Goal: Task Accomplishment & Management: Manage account settings

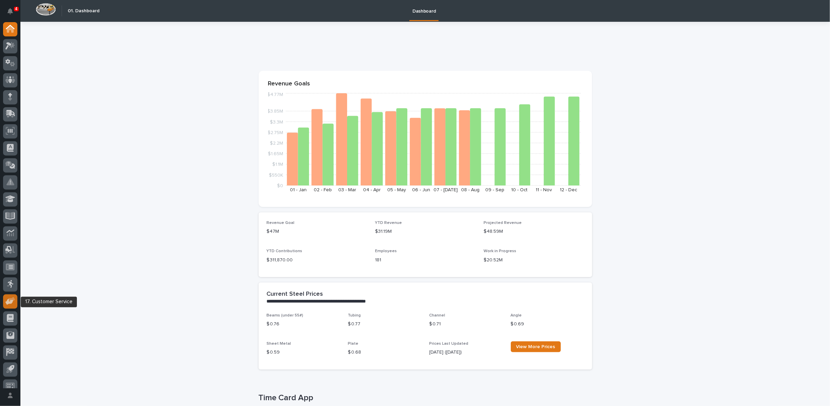
click at [15, 303] on icon at bounding box center [10, 301] width 10 height 8
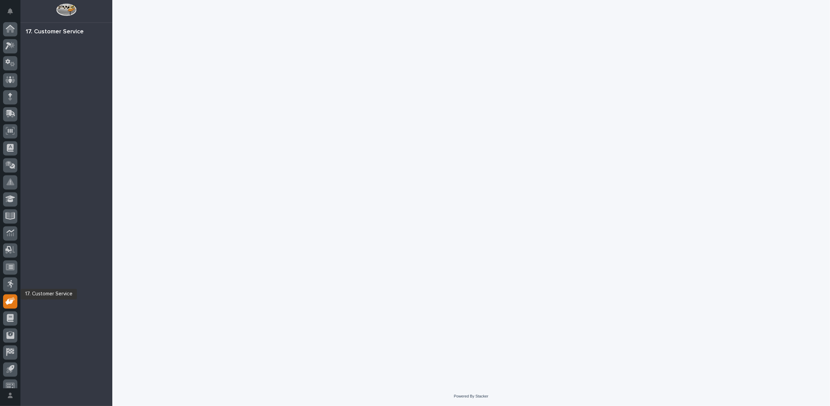
scroll to position [7, 0]
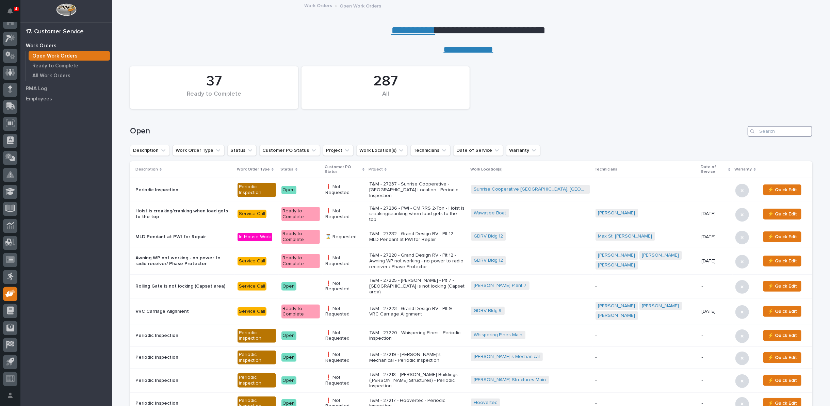
click at [772, 128] on input "Search" at bounding box center [780, 131] width 65 height 11
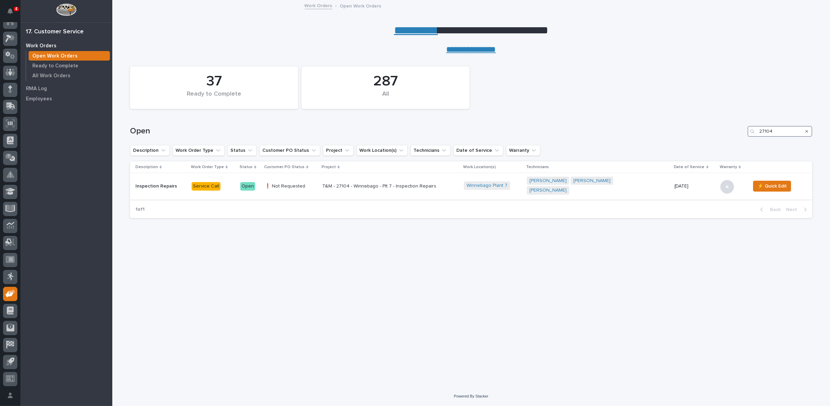
type input "27104"
click at [371, 187] on div "T&M - 27104 - Winnebago - Plt 7 - Inspection Repairs" at bounding box center [390, 186] width 136 height 11
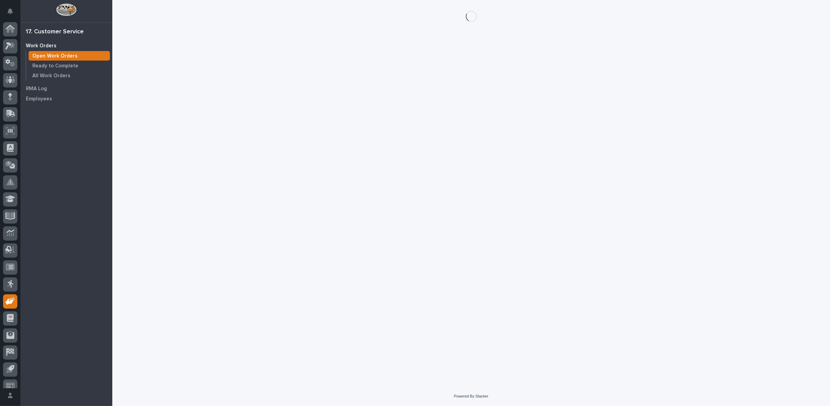
scroll to position [7, 0]
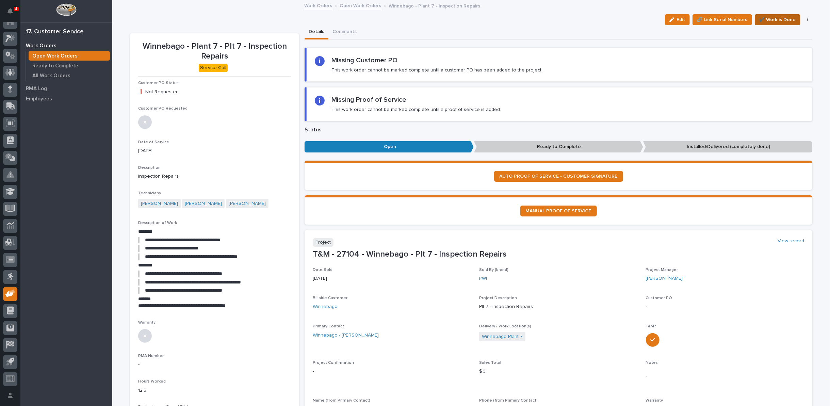
click at [779, 20] on span "✔️ Work is Done" at bounding box center [777, 20] width 37 height 8
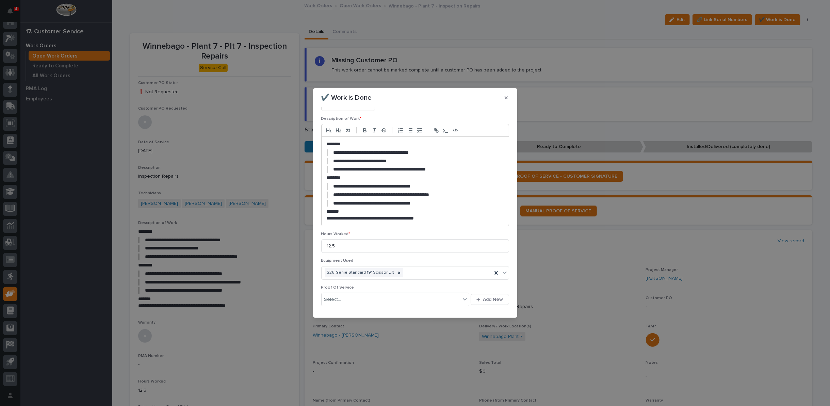
scroll to position [72, 0]
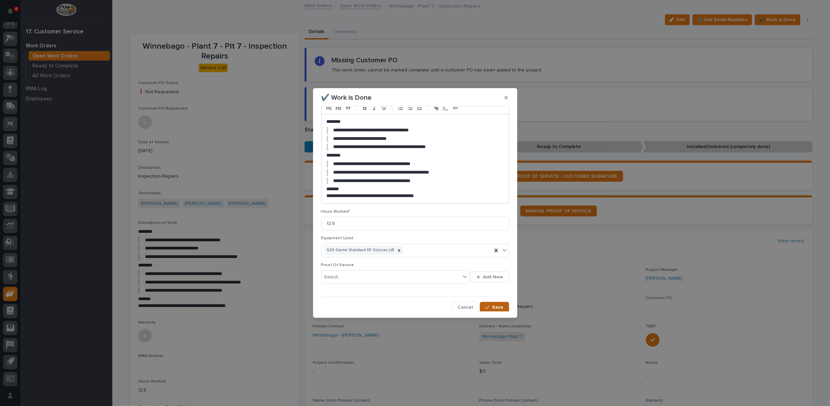
click at [496, 310] on button "Save" at bounding box center [494, 307] width 29 height 11
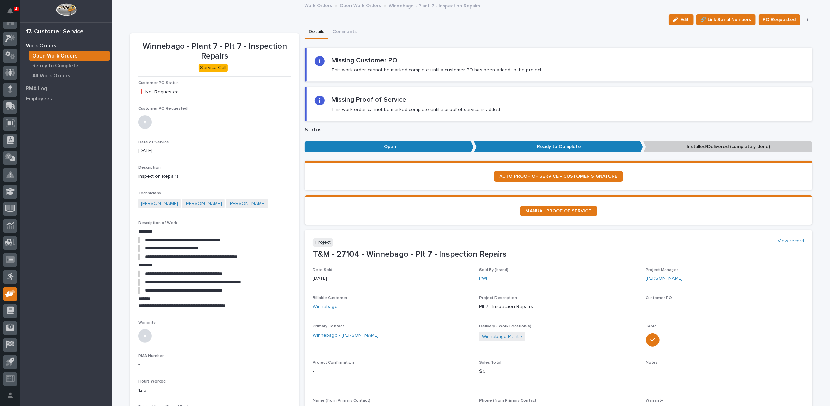
click at [807, 19] on icon "button" at bounding box center [807, 19] width 1 height 5
click at [788, 54] on span "Regenerate PDF" at bounding box center [787, 55] width 36 height 8
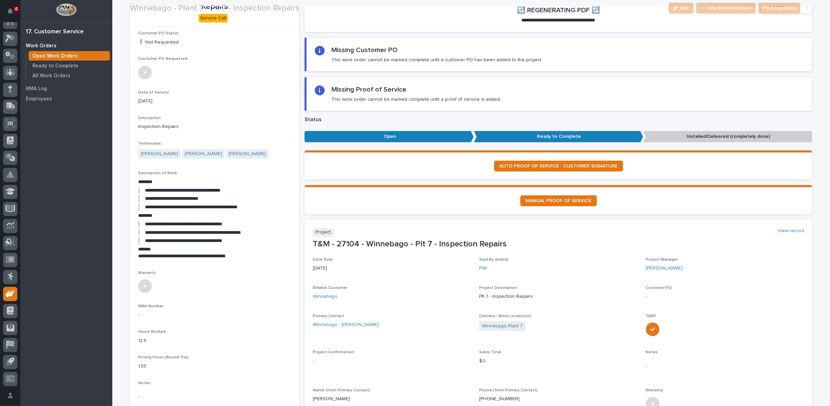
scroll to position [76, 0]
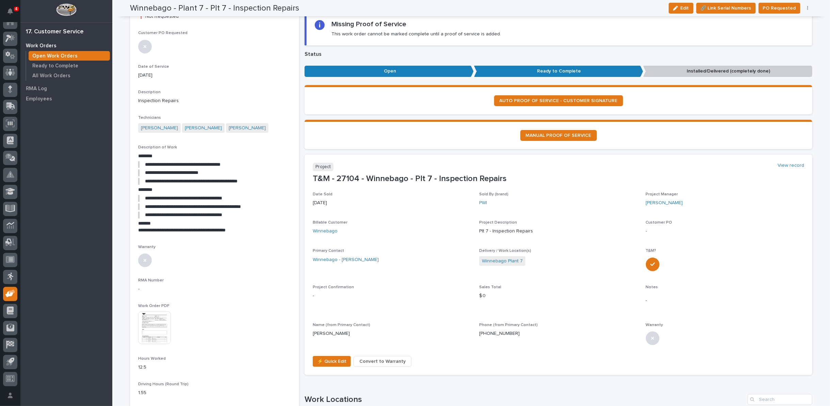
click at [141, 332] on img at bounding box center [154, 327] width 33 height 33
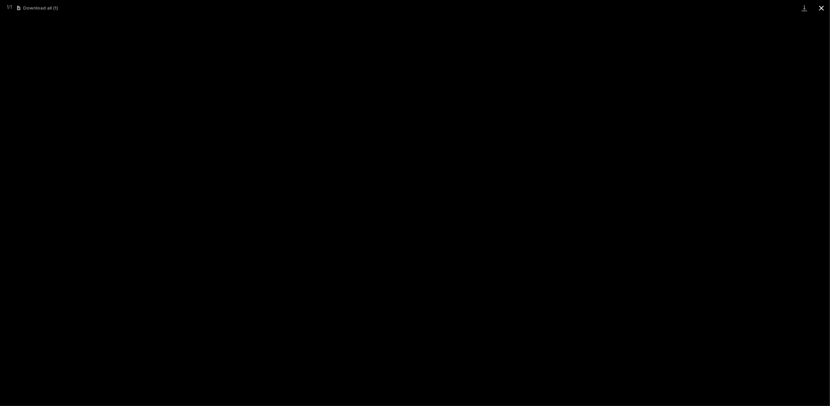
click at [823, 6] on button "Close gallery" at bounding box center [821, 8] width 17 height 16
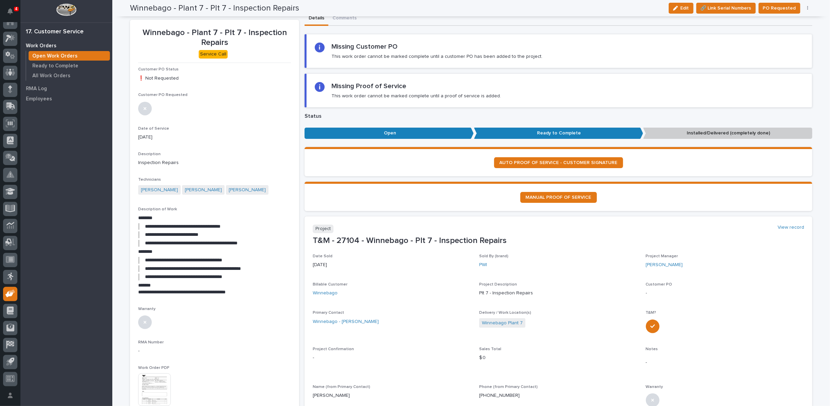
scroll to position [0, 0]
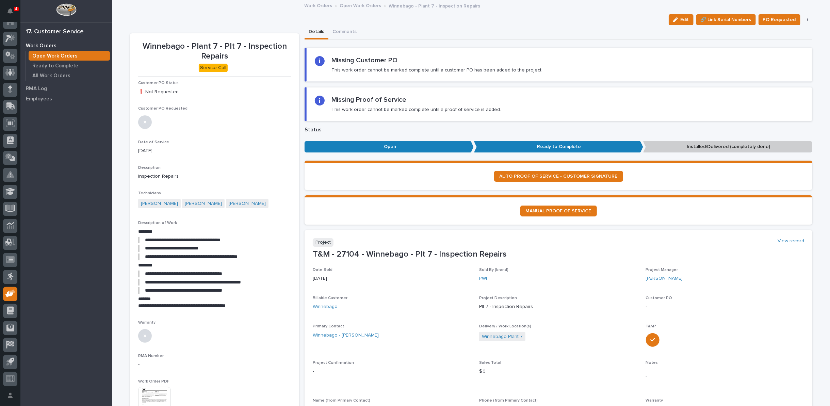
click at [358, 4] on link "Open Work Orders" at bounding box center [361, 5] width 42 height 8
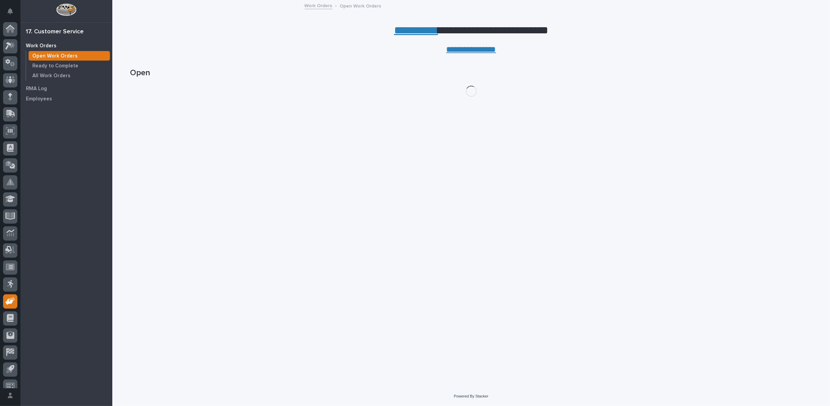
scroll to position [7, 0]
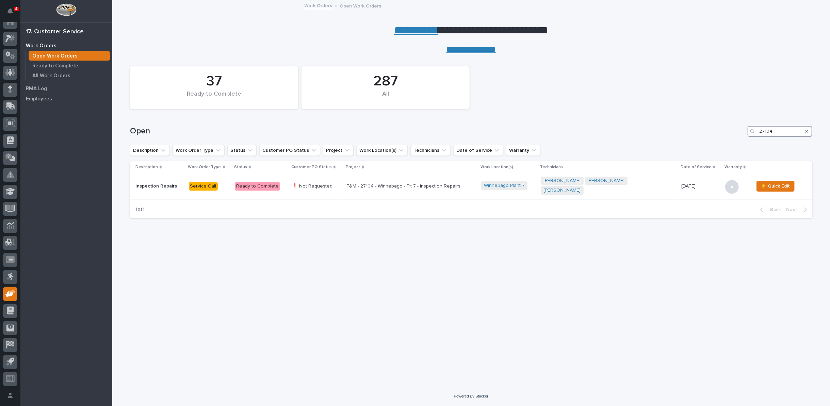
drag, startPoint x: 774, startPoint y: 133, endPoint x: 678, endPoint y: 121, distance: 97.5
click at [679, 123] on div "Open 27104" at bounding box center [471, 128] width 683 height 33
type input "2"
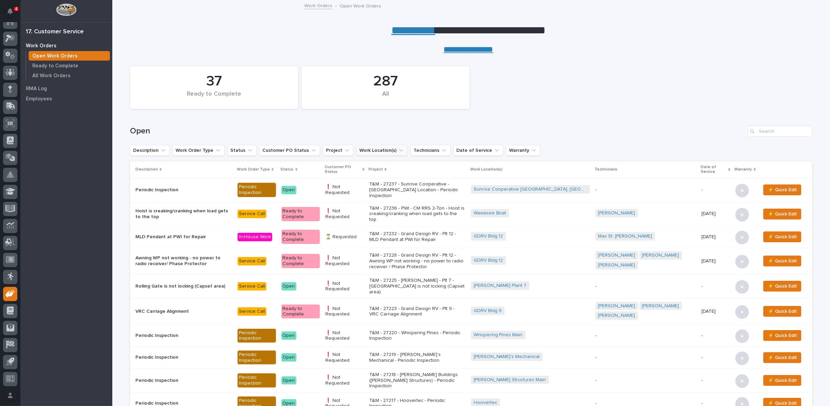
click at [398, 151] on icon "Work Location(s)" at bounding box center [401, 150] width 7 height 7
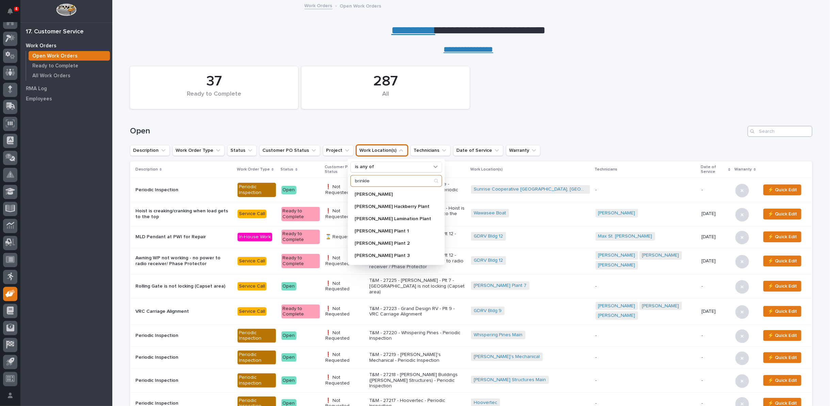
type input "brinkle"
click at [783, 129] on input "Search" at bounding box center [780, 131] width 65 height 11
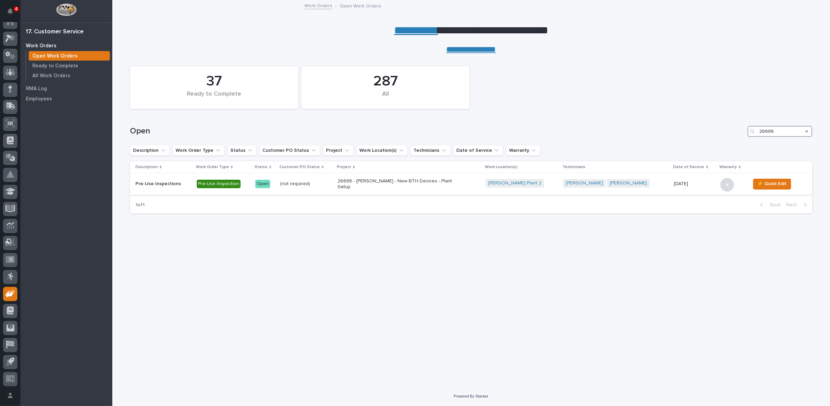
type input "26686"
click at [388, 185] on p "26686 - Brinkley RV - New BTH Devices - Plant Setup" at bounding box center [397, 184] width 119 height 12
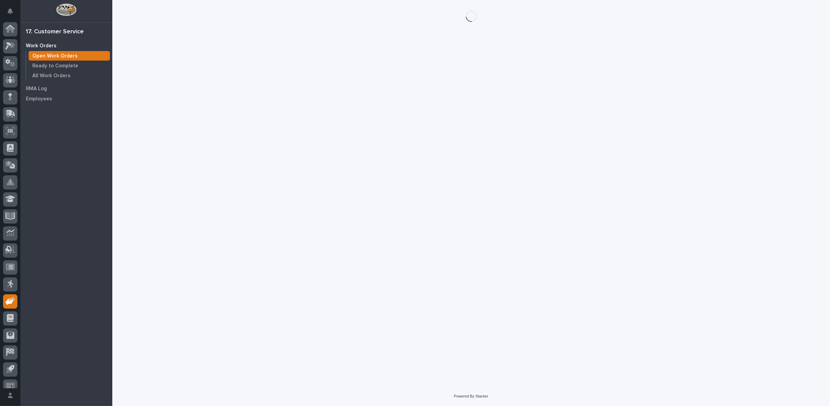
scroll to position [7, 0]
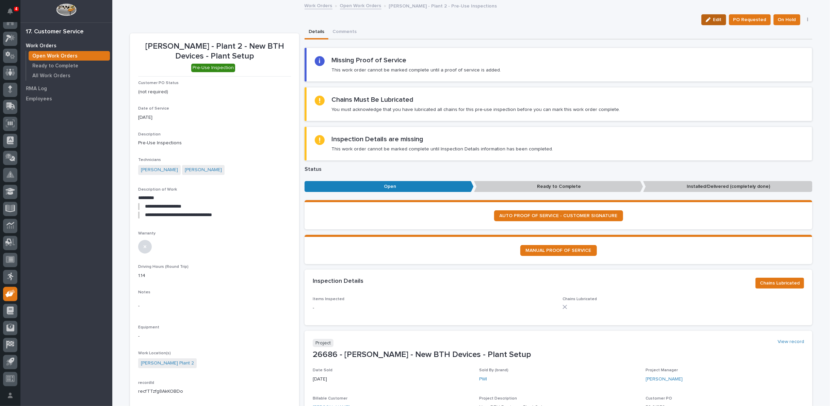
click at [714, 21] on button "Edit" at bounding box center [714, 19] width 25 height 11
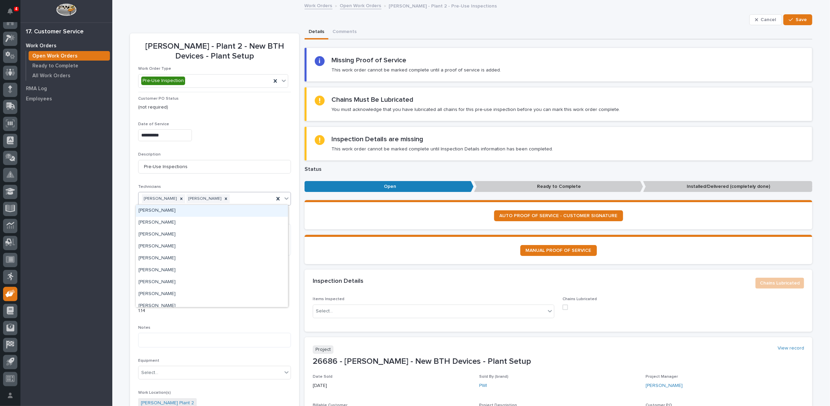
click at [285, 198] on icon at bounding box center [287, 198] width 4 height 2
type input "*******"
click at [256, 212] on div "Charlie Hiester" at bounding box center [212, 211] width 152 height 12
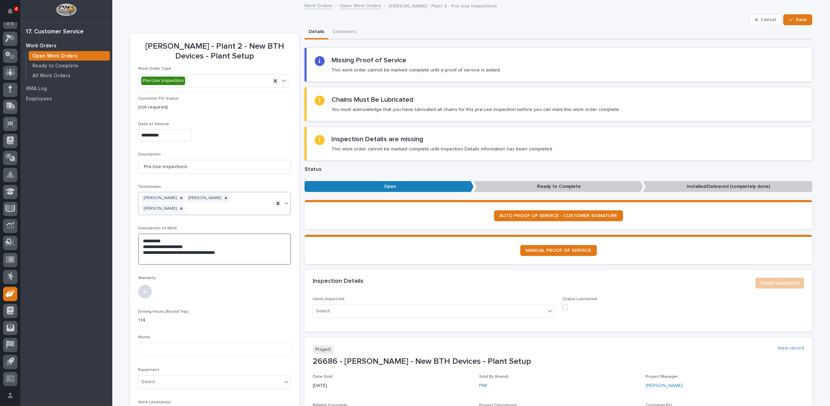
click at [225, 243] on textarea "**********" at bounding box center [214, 249] width 153 height 31
type textarea "**********"
click at [800, 20] on span "Save" at bounding box center [801, 20] width 11 height 6
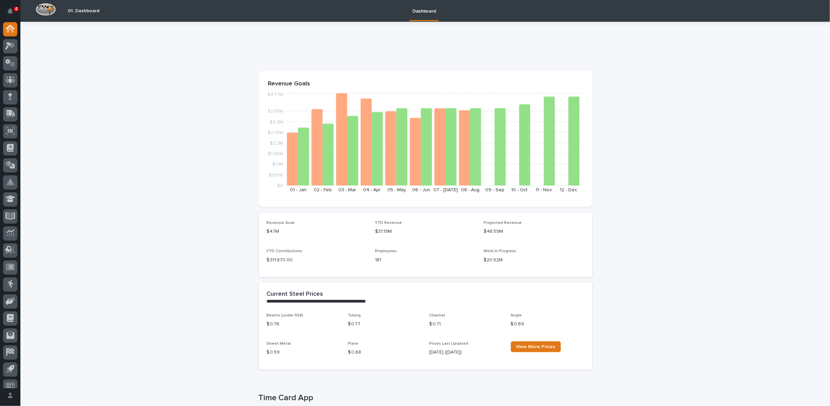
click at [1, 42] on div at bounding box center [10, 205] width 20 height 366
click at [5, 43] on icon at bounding box center [10, 46] width 10 height 8
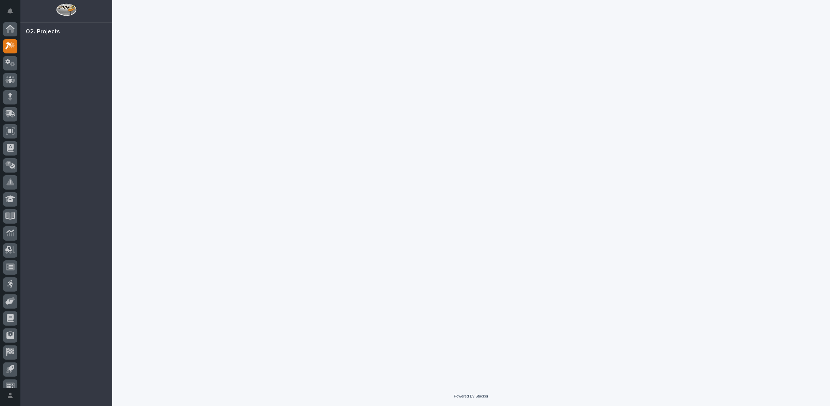
scroll to position [7, 0]
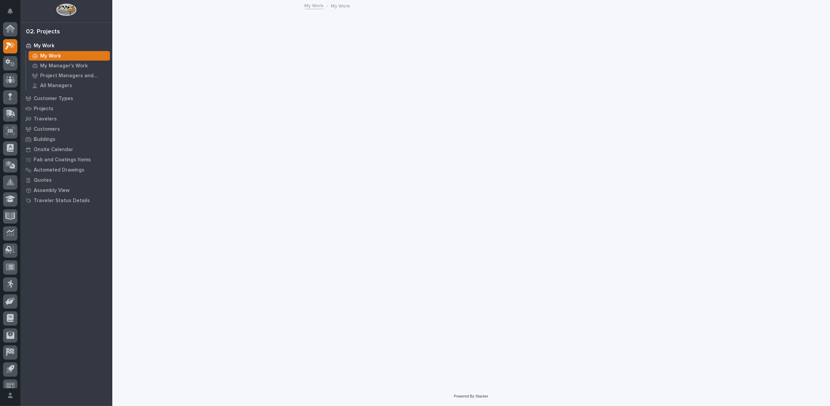
scroll to position [7, 0]
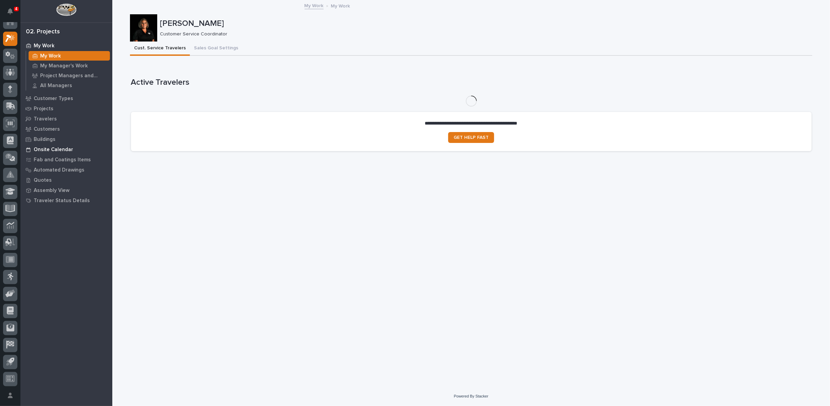
click at [63, 148] on p "Onsite Calendar" at bounding box center [53, 150] width 39 height 6
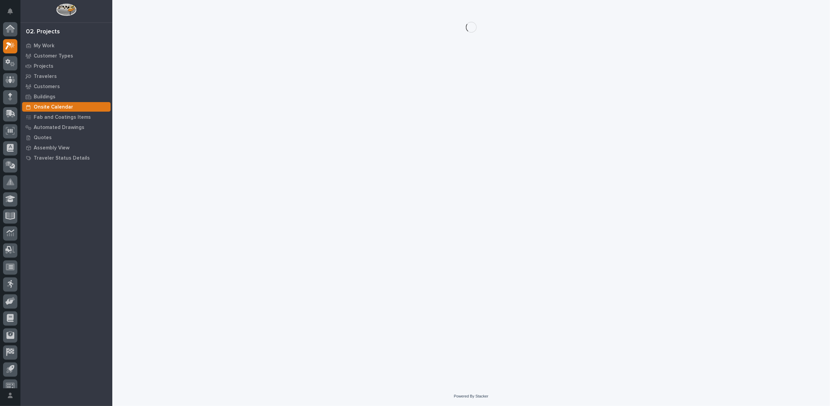
scroll to position [7, 0]
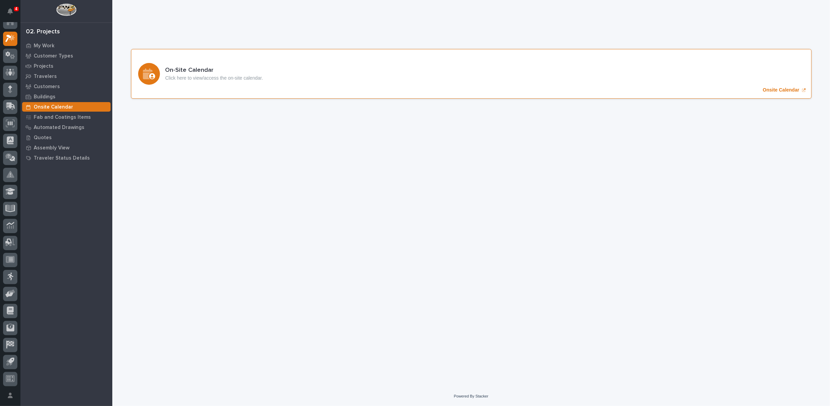
click at [778, 82] on div "On-Site Calendar Click here to view/access the on-site calendar. Onsite Calendar" at bounding box center [471, 74] width 681 height 50
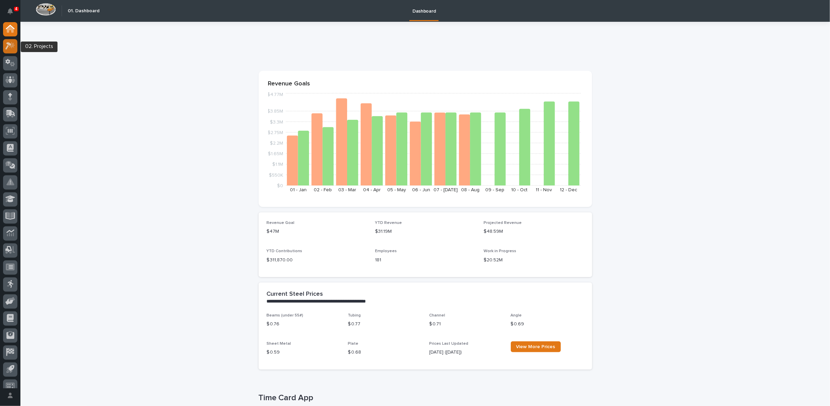
click at [10, 43] on icon at bounding box center [10, 46] width 10 height 8
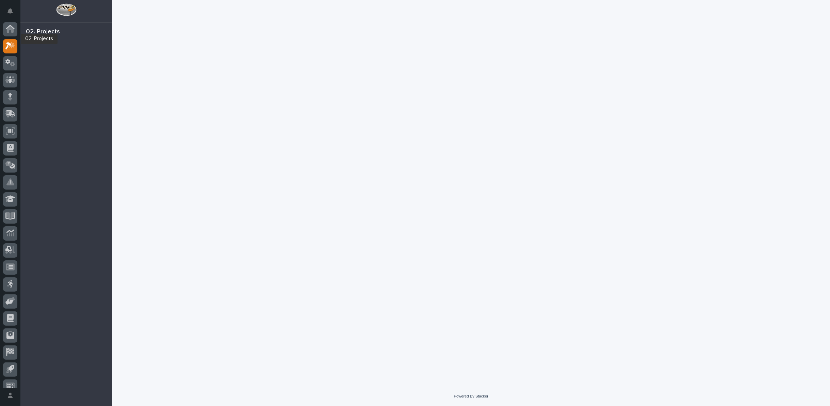
scroll to position [7, 0]
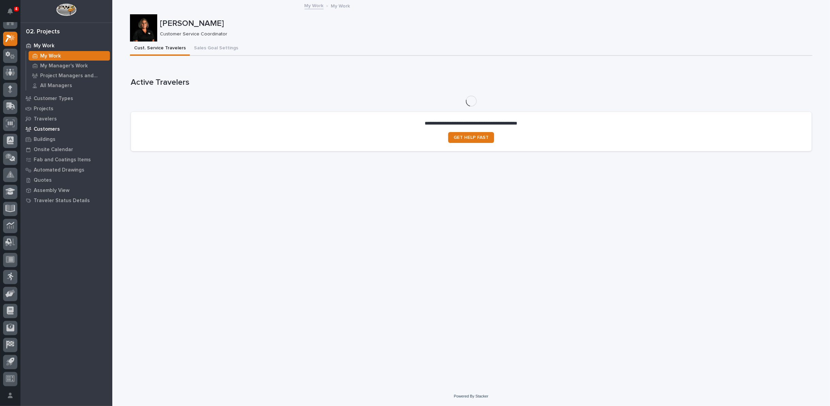
click at [49, 127] on p "Customers" at bounding box center [47, 129] width 26 height 6
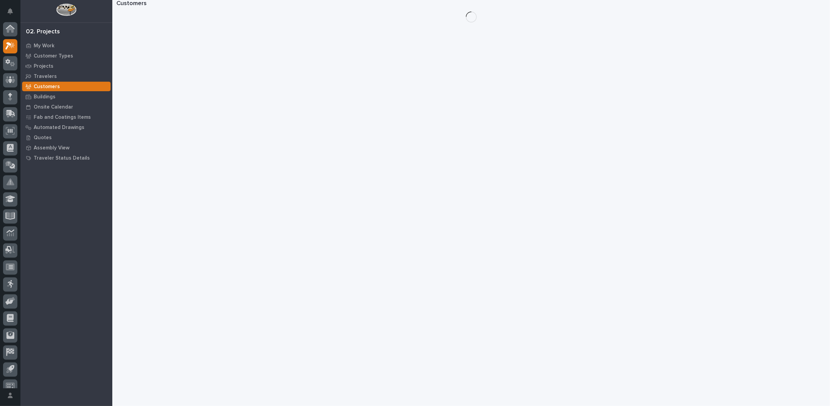
scroll to position [7, 0]
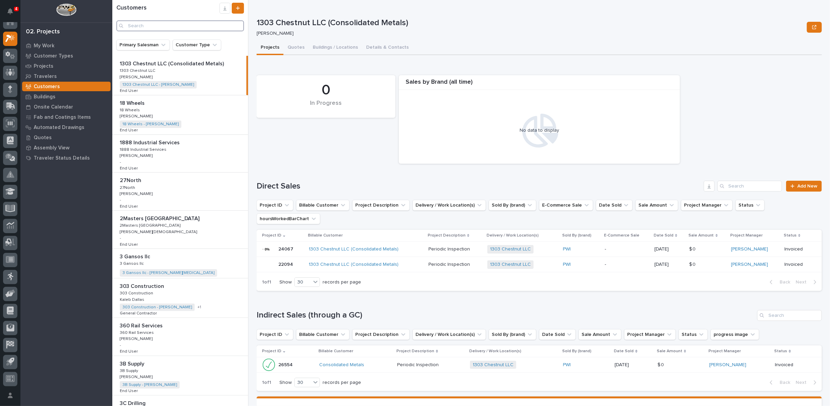
click at [166, 26] on input "Search" at bounding box center [180, 25] width 128 height 11
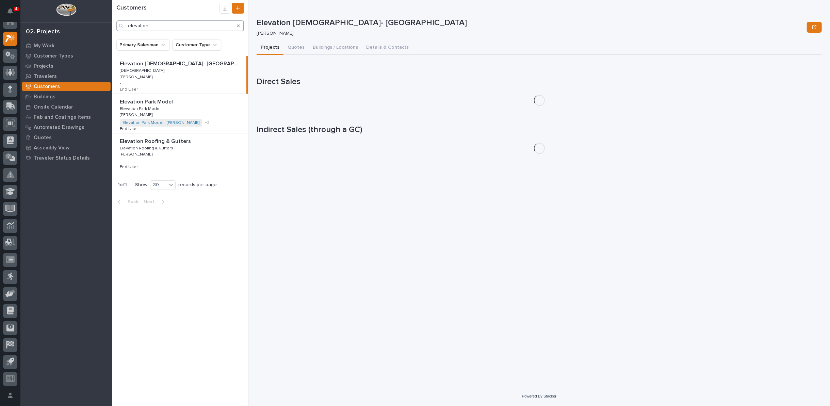
type input "elevation"
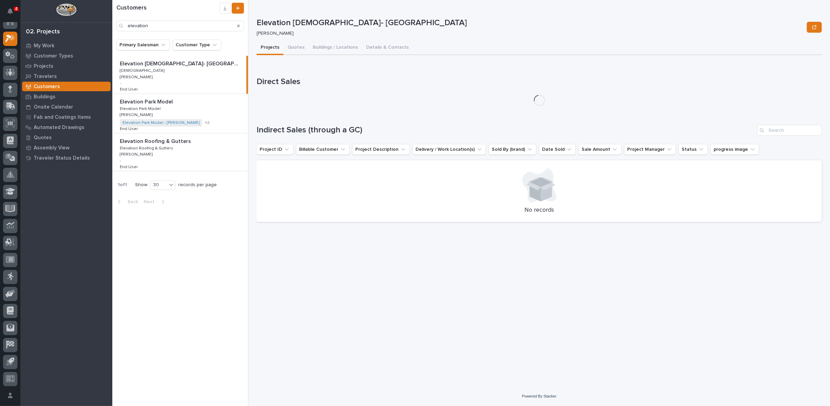
click at [214, 119] on div "Elevation Park Model Elevation Park Model Elevation Park Model Elevation Park M…" at bounding box center [180, 113] width 136 height 39
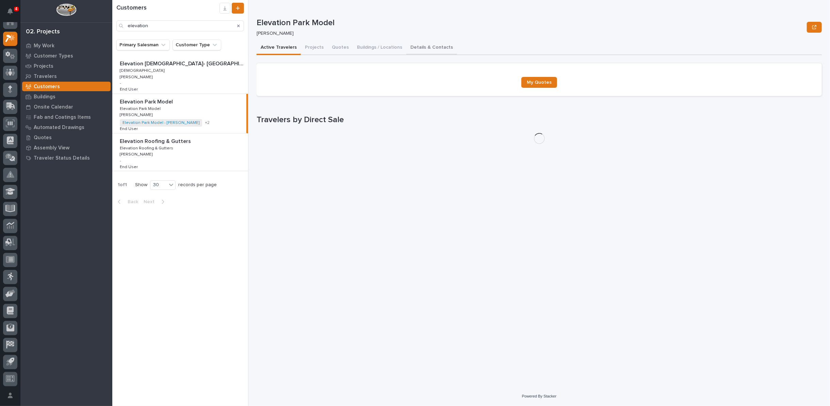
click at [410, 50] on button "Details & Contacts" at bounding box center [431, 48] width 51 height 14
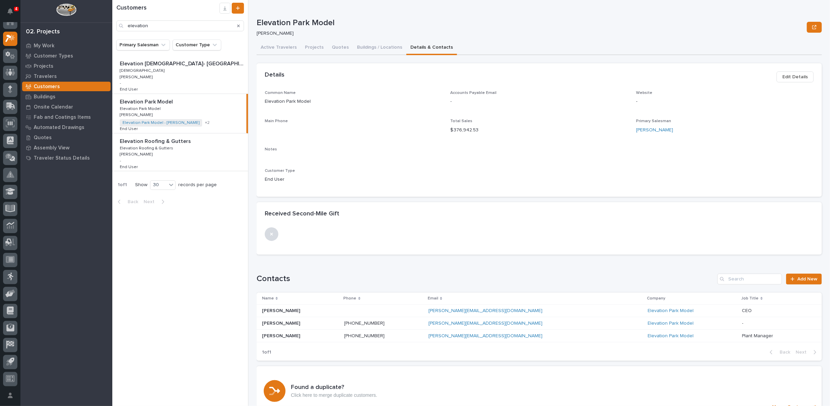
click at [273, 334] on p "Josh Walter" at bounding box center [281, 335] width 39 height 7
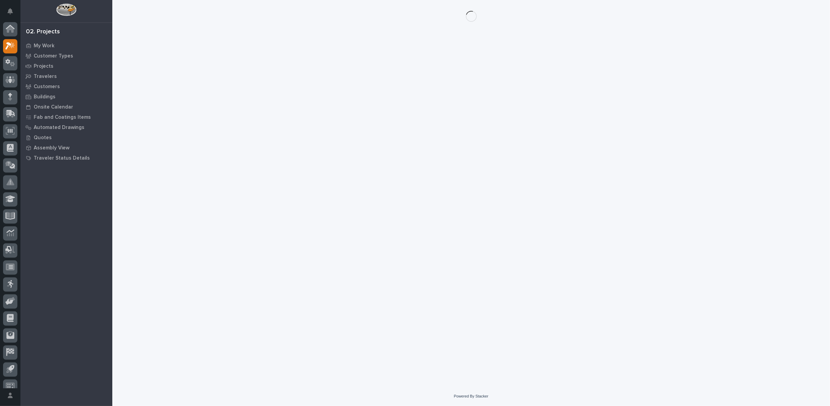
scroll to position [7, 0]
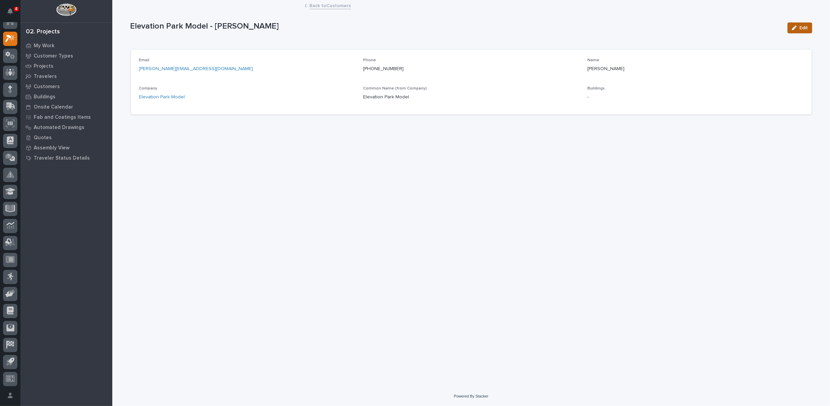
click at [806, 28] on span "Edit" at bounding box center [804, 28] width 9 height 6
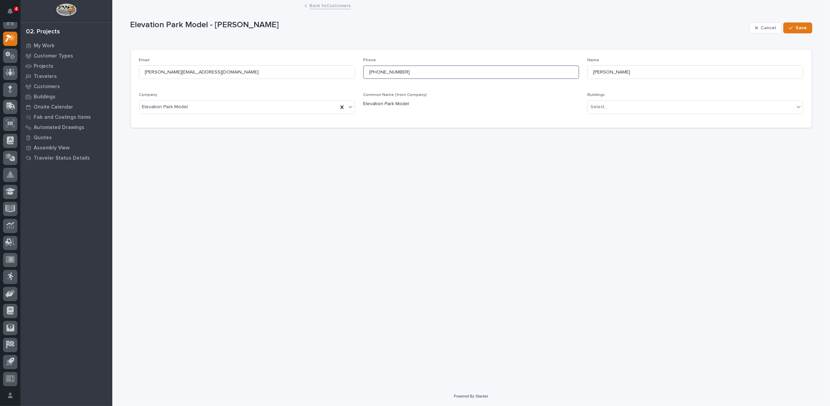
click at [372, 71] on input "+15745013300" at bounding box center [471, 72] width 216 height 14
click at [386, 70] on input "574-5013300" at bounding box center [471, 72] width 216 height 14
type input "574-501-3300"
click at [800, 29] on span "Save" at bounding box center [801, 28] width 11 height 6
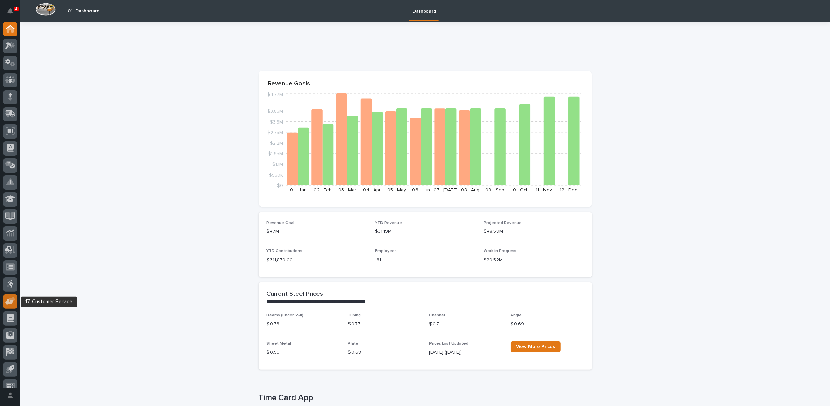
click at [7, 302] on icon at bounding box center [9, 302] width 8 height 6
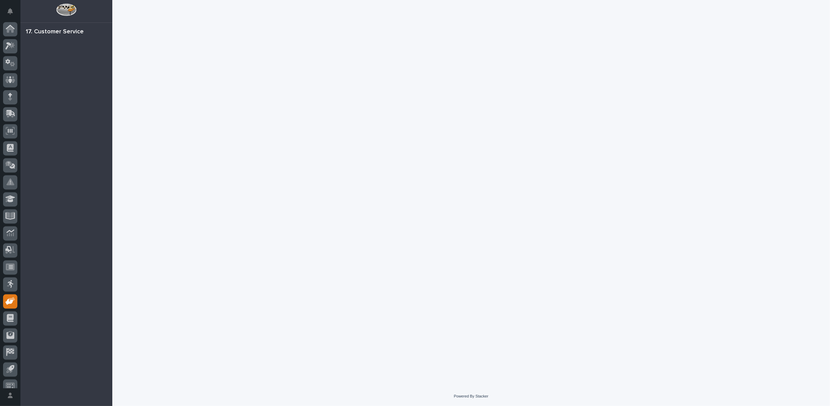
scroll to position [7, 0]
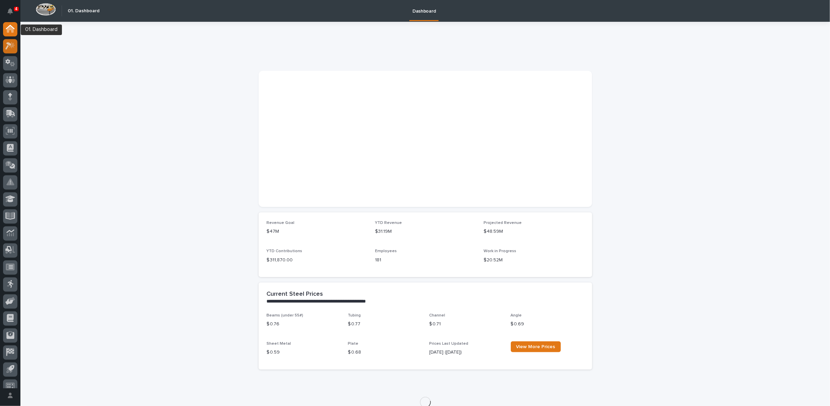
click at [9, 49] on icon at bounding box center [10, 46] width 10 height 8
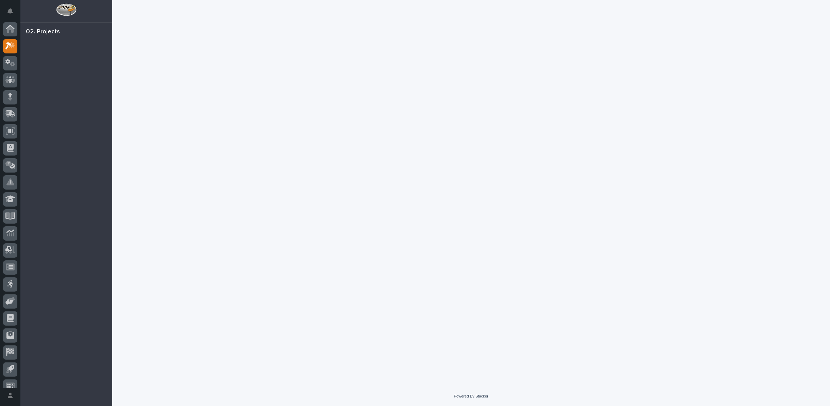
scroll to position [7, 0]
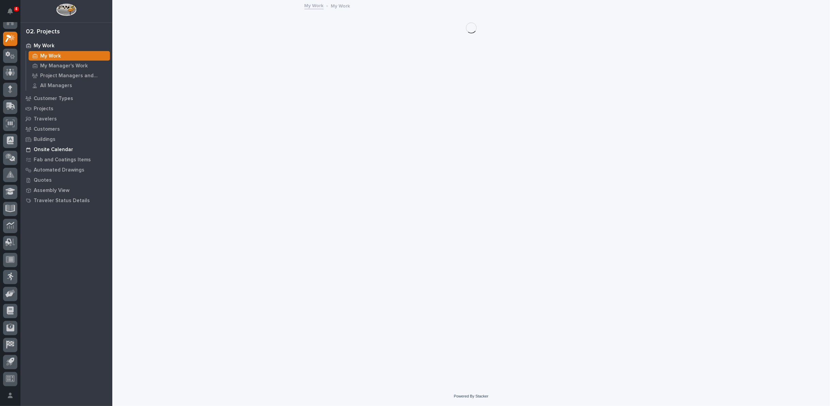
click at [63, 147] on p "Onsite Calendar" at bounding box center [53, 150] width 39 height 6
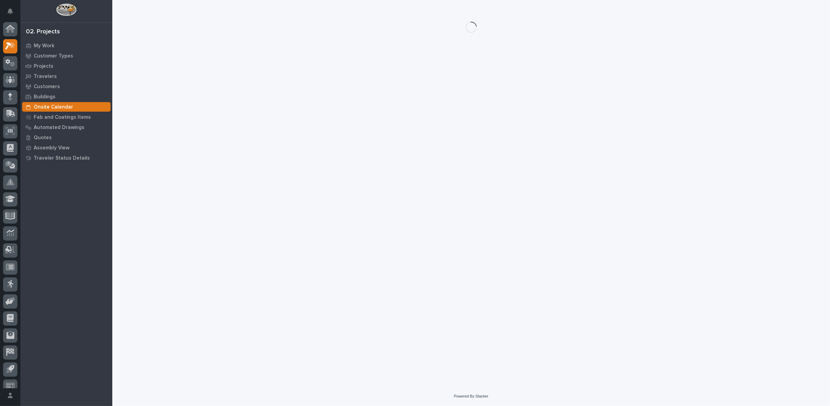
scroll to position [7, 0]
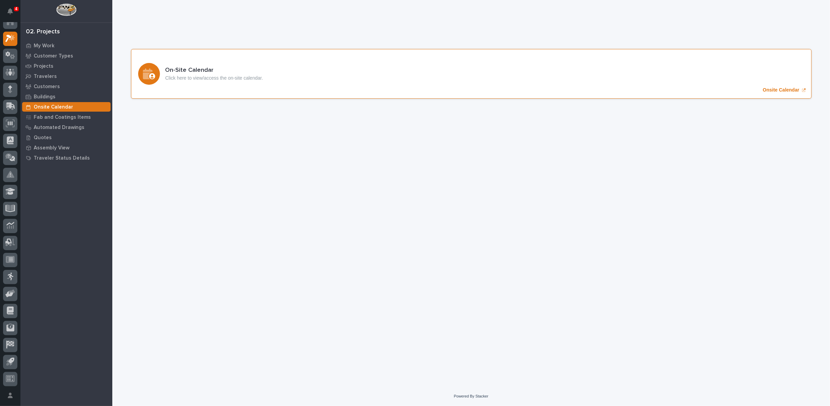
click at [768, 90] on p "Onsite Calendar" at bounding box center [781, 90] width 36 height 6
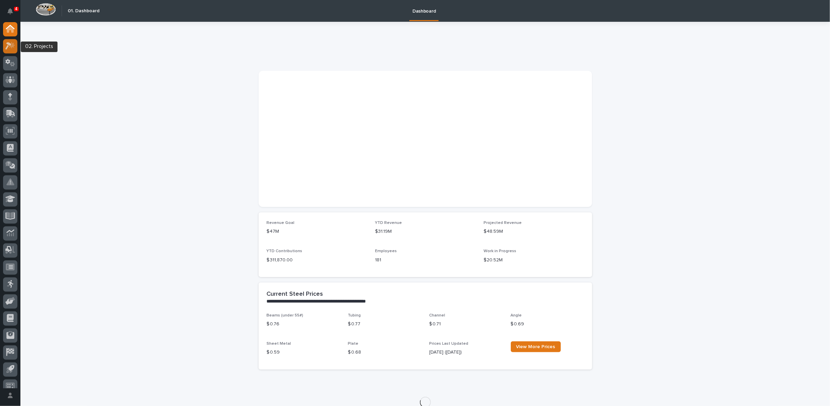
click at [12, 44] on icon at bounding box center [12, 45] width 6 height 7
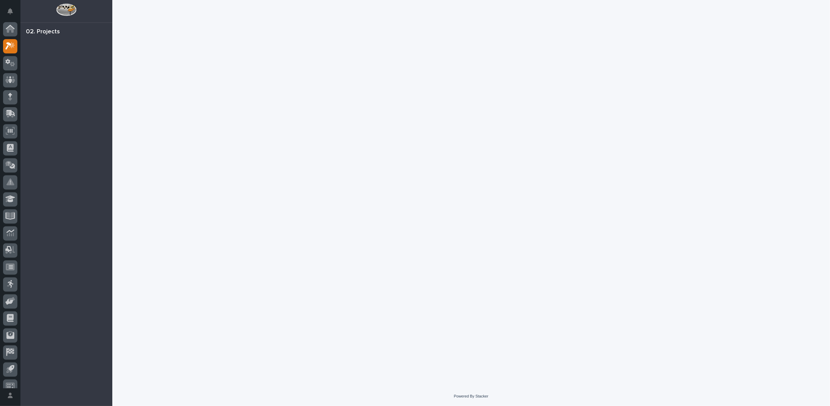
scroll to position [7, 0]
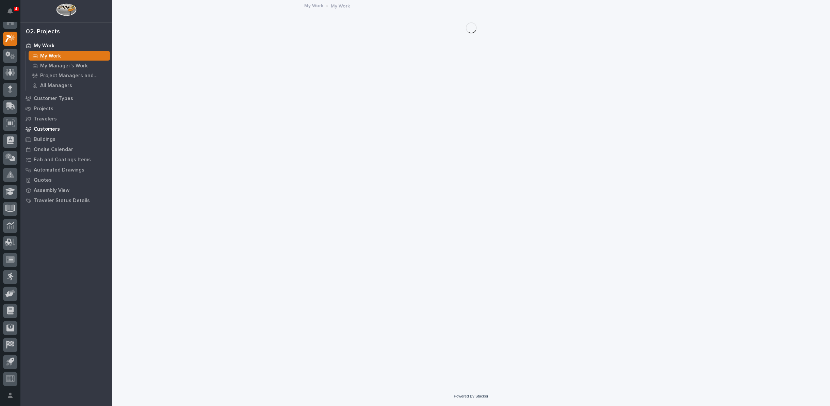
click at [37, 128] on p "Customers" at bounding box center [47, 129] width 26 height 6
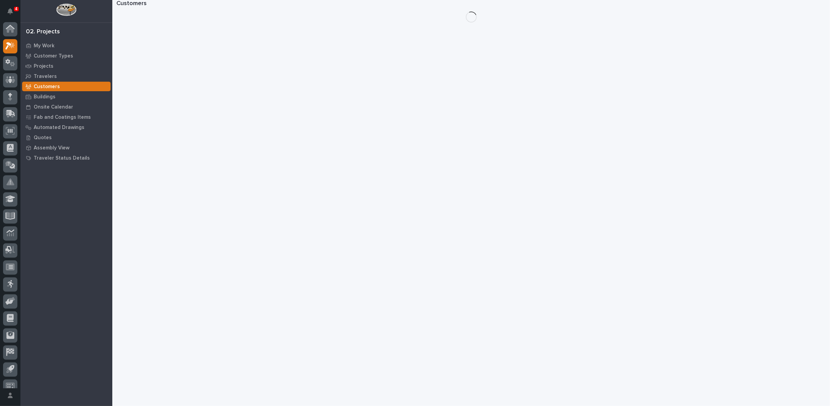
scroll to position [7, 0]
